Goal: Information Seeking & Learning: Find specific fact

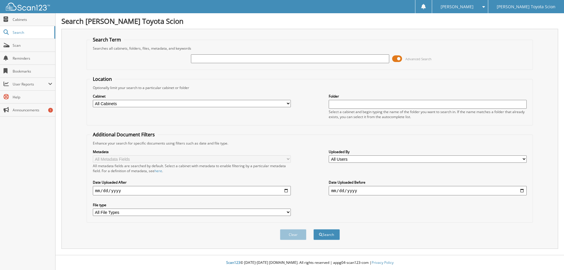
click at [192, 58] on input "text" at bounding box center [290, 58] width 198 height 9
type input "rw310670"
click at [400, 57] on span at bounding box center [397, 58] width 10 height 9
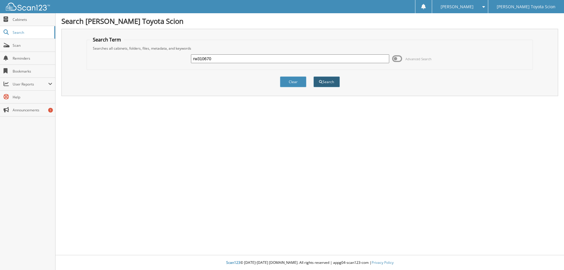
click at [326, 83] on button "Search" at bounding box center [326, 81] width 26 height 11
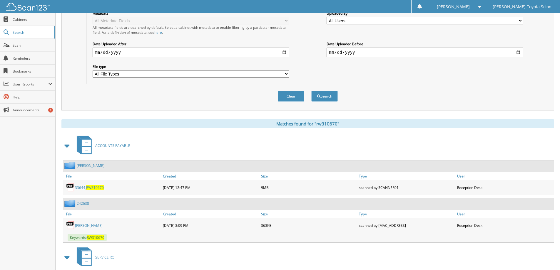
scroll to position [147, 0]
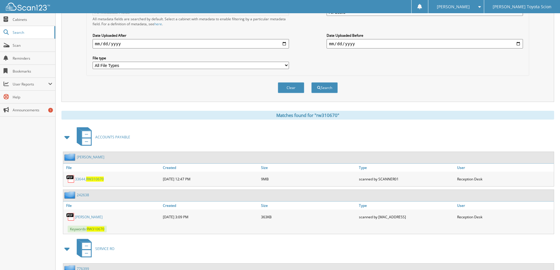
click at [98, 178] on span "RW310670" at bounding box center [95, 179] width 18 height 5
